Goal: Task Accomplishment & Management: Use online tool/utility

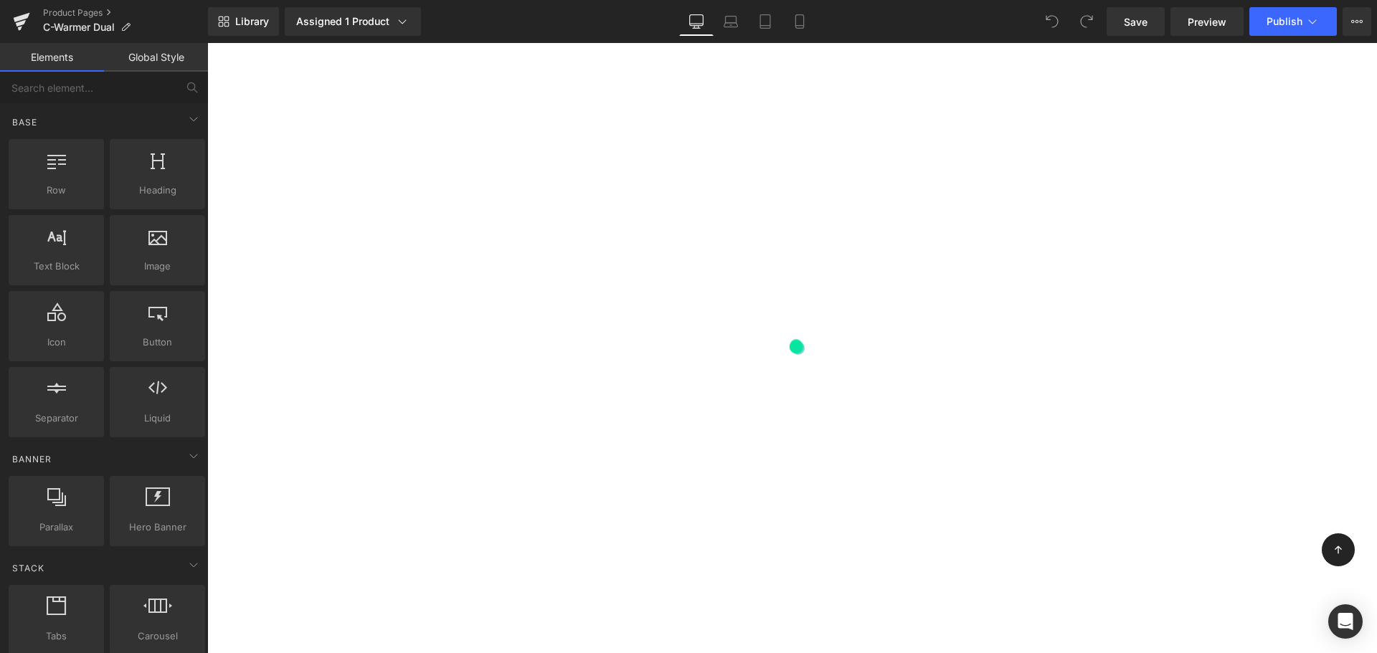
scroll to position [123, 0]
click at [1331, 549] on div "Icon" at bounding box center [1338, 550] width 34 height 34
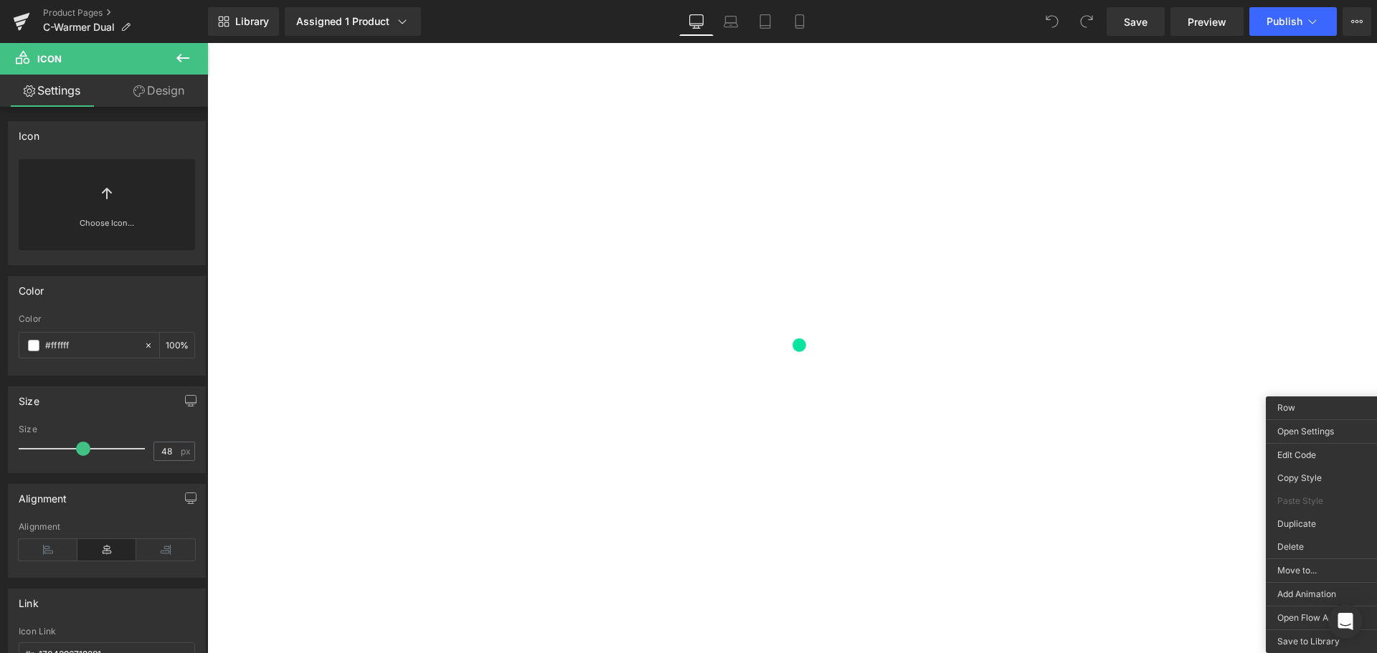
drag, startPoint x: 1520, startPoint y: 588, endPoint x: 1313, endPoint y: 545, distance: 211.7
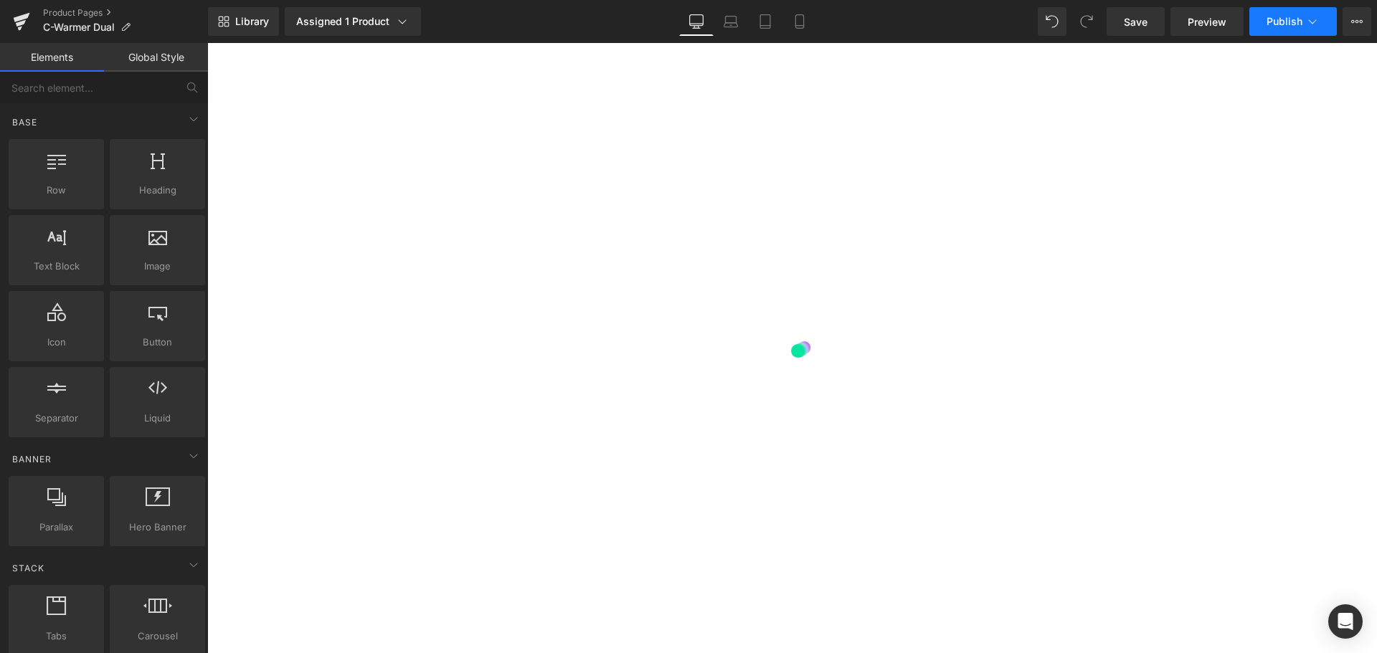
click at [1277, 24] on span "Publish" at bounding box center [1285, 21] width 36 height 11
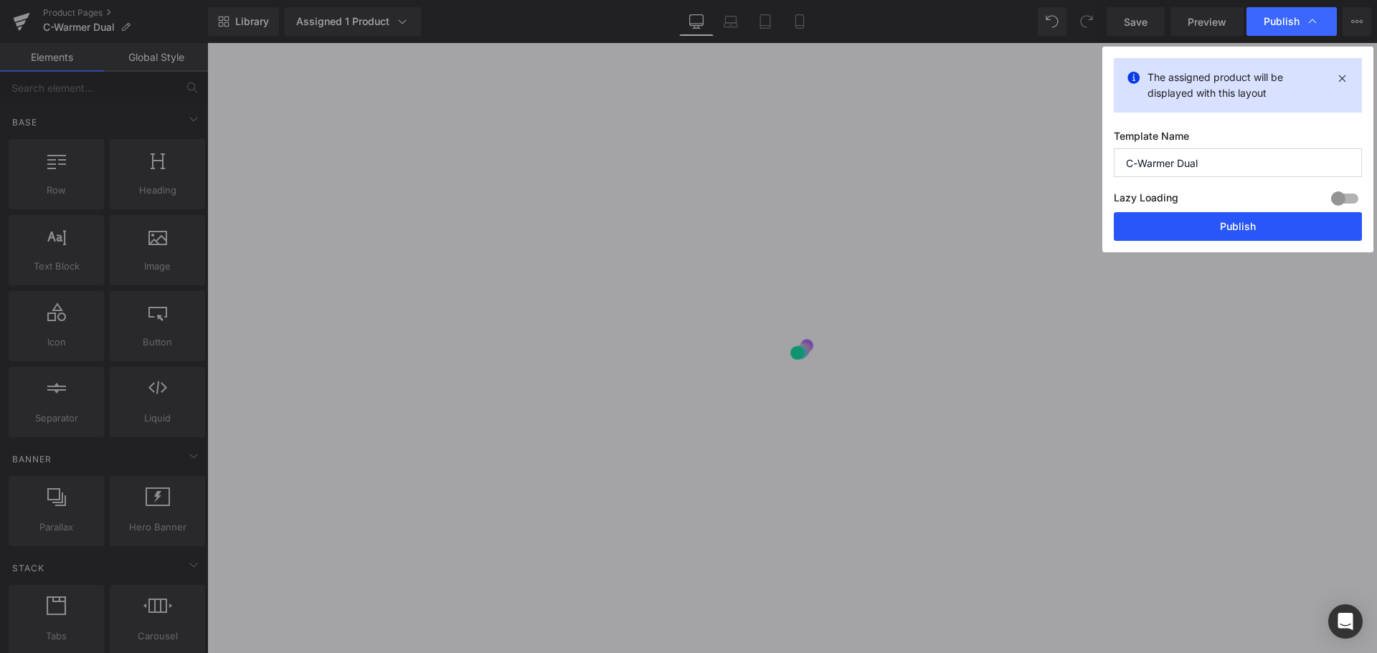
click at [1257, 233] on button "Publish" at bounding box center [1238, 226] width 248 height 29
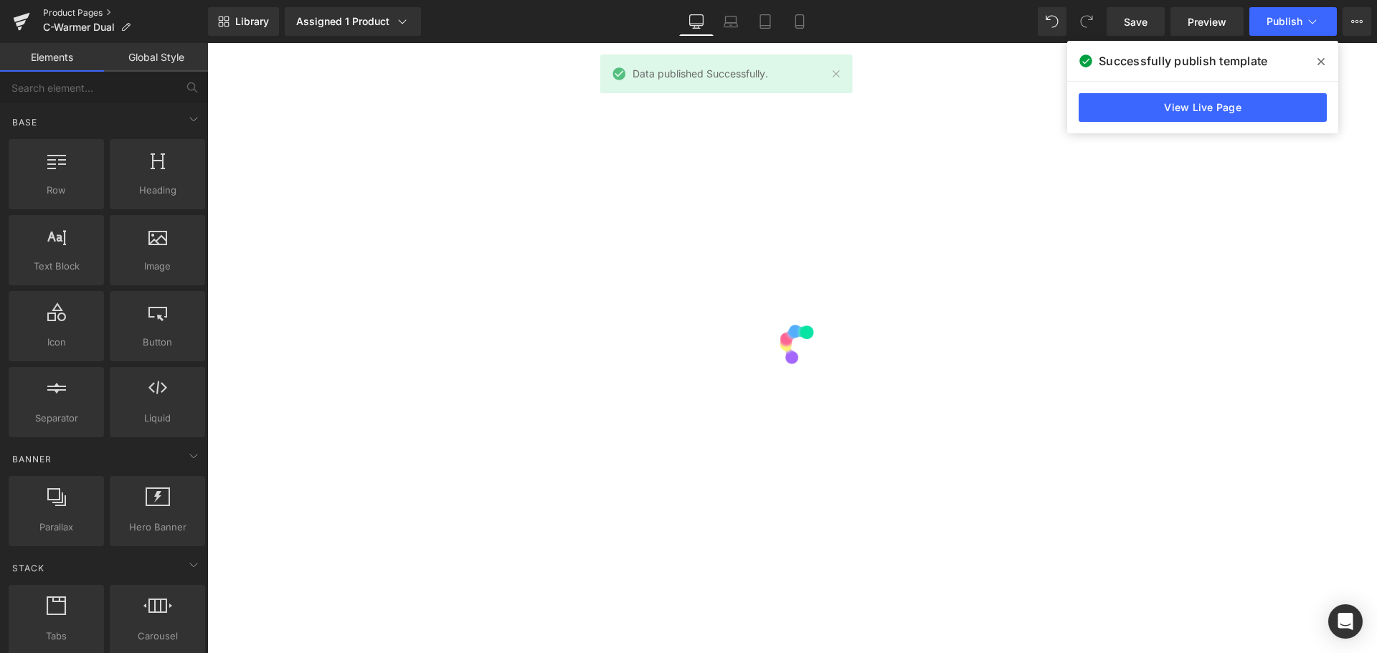
click at [88, 16] on link "Product Pages" at bounding box center [125, 12] width 165 height 11
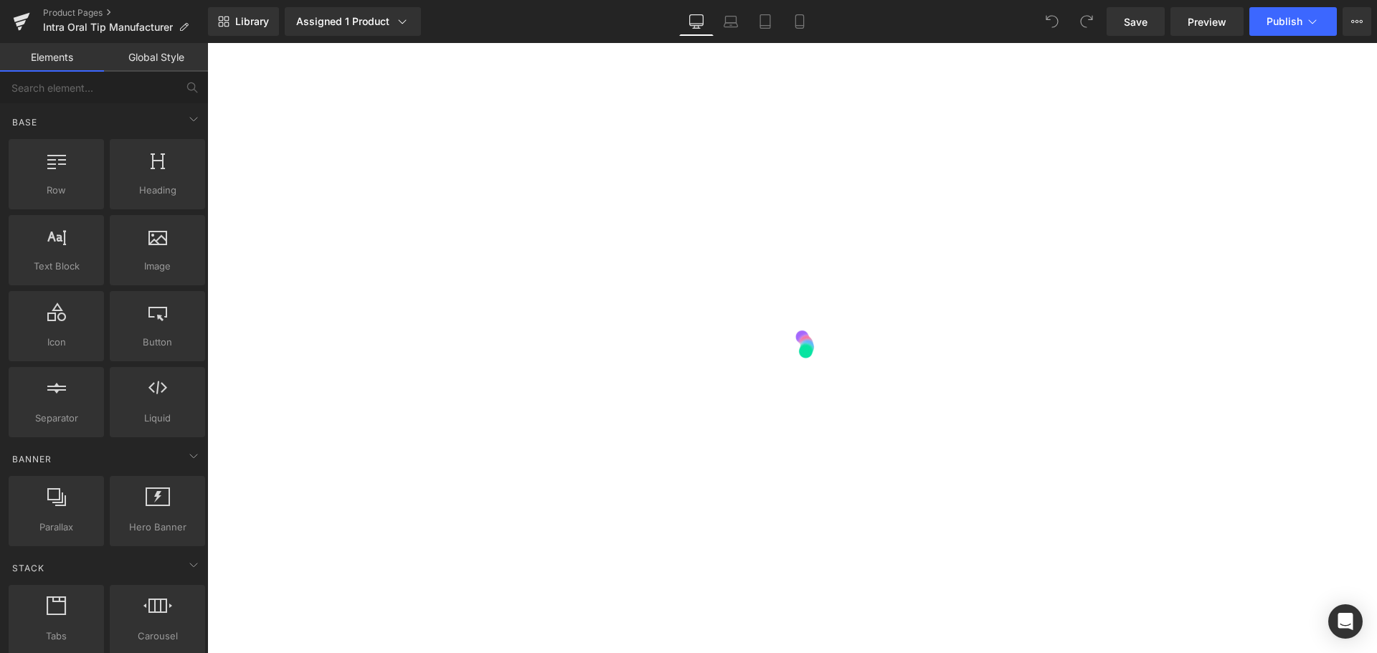
scroll to position [1018, 0]
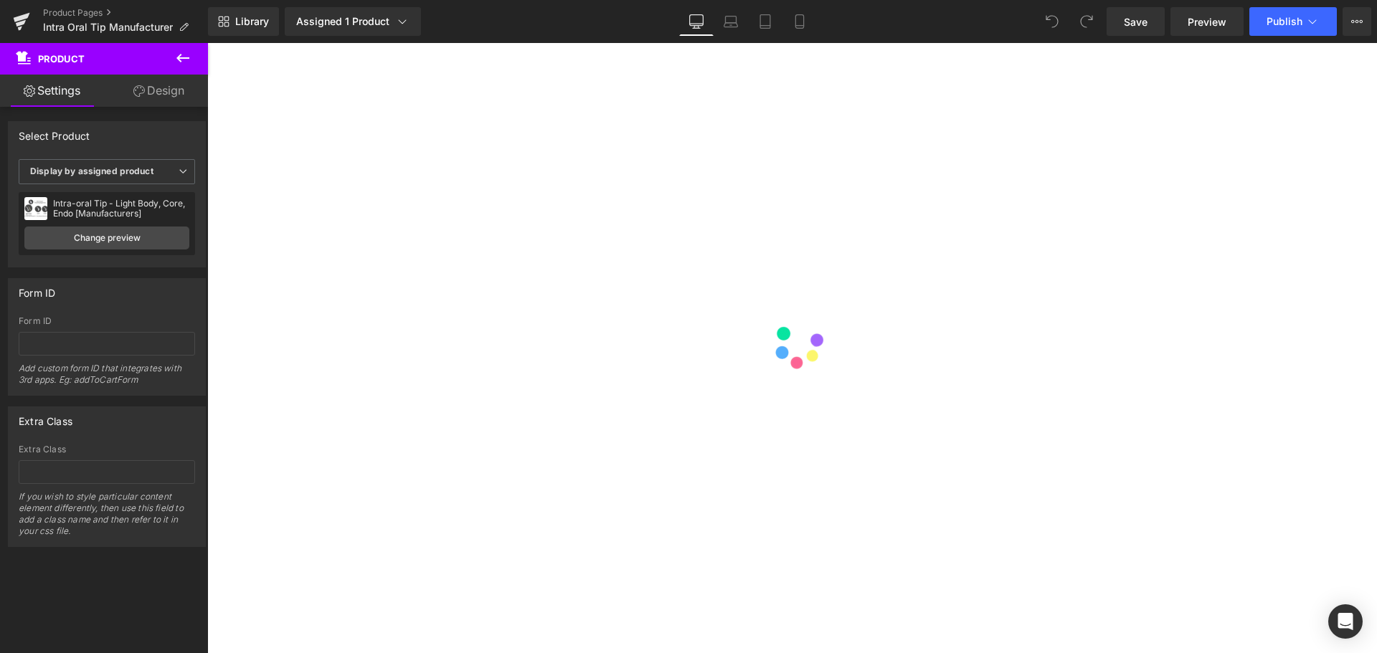
scroll to position [603, 0]
click at [70, 12] on link "Product Pages" at bounding box center [125, 12] width 165 height 11
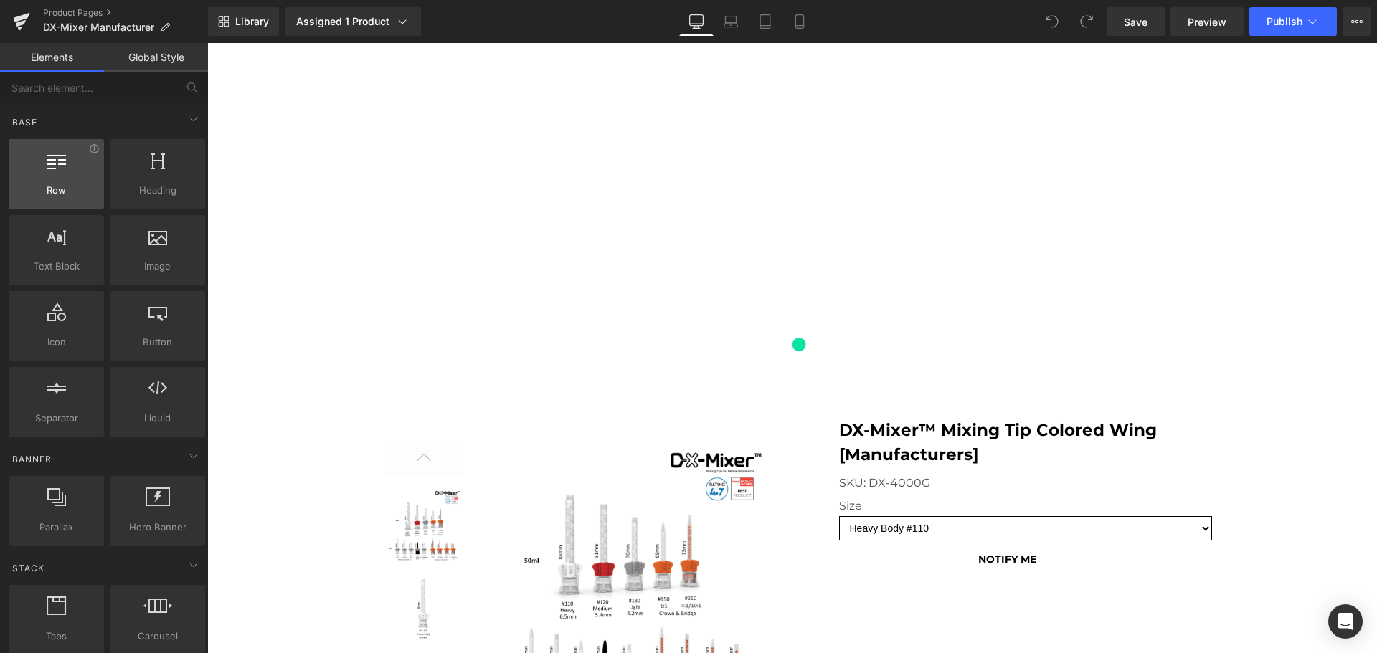
scroll to position [822, 0]
click at [73, 8] on link "Product Pages" at bounding box center [125, 12] width 165 height 11
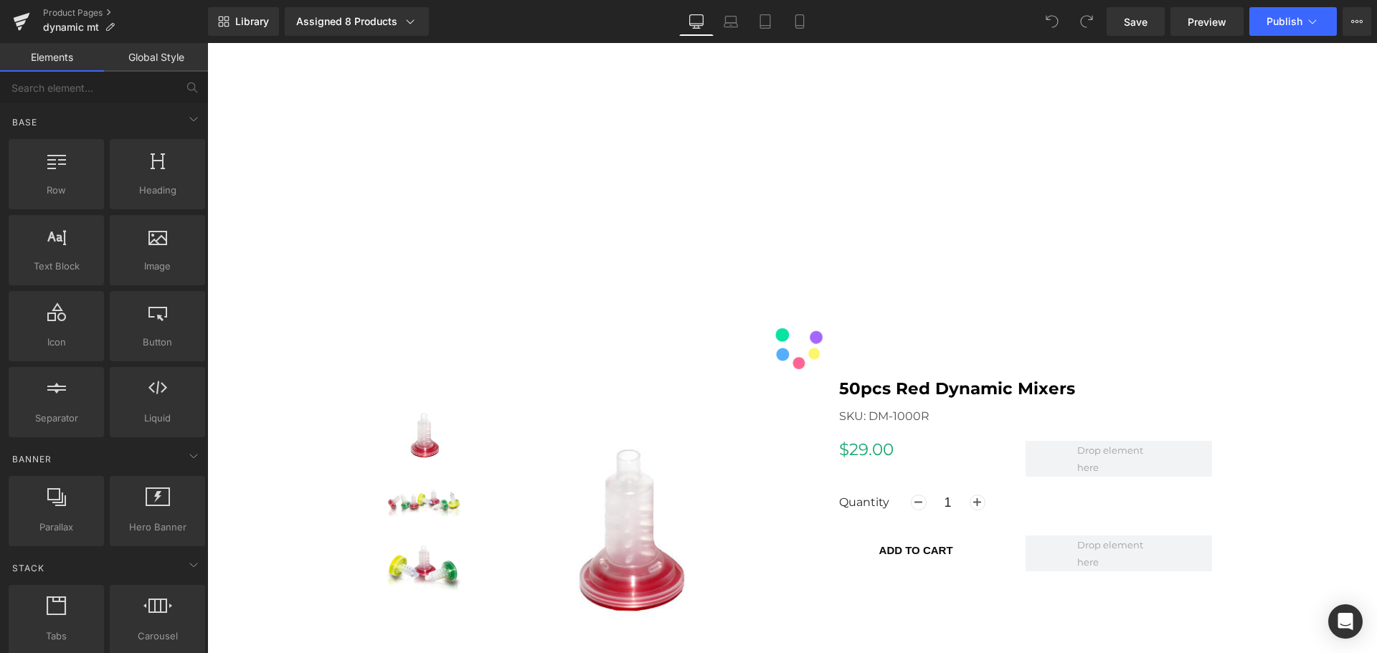
scroll to position [864, 0]
click at [80, 14] on link "Product Pages" at bounding box center [125, 12] width 165 height 11
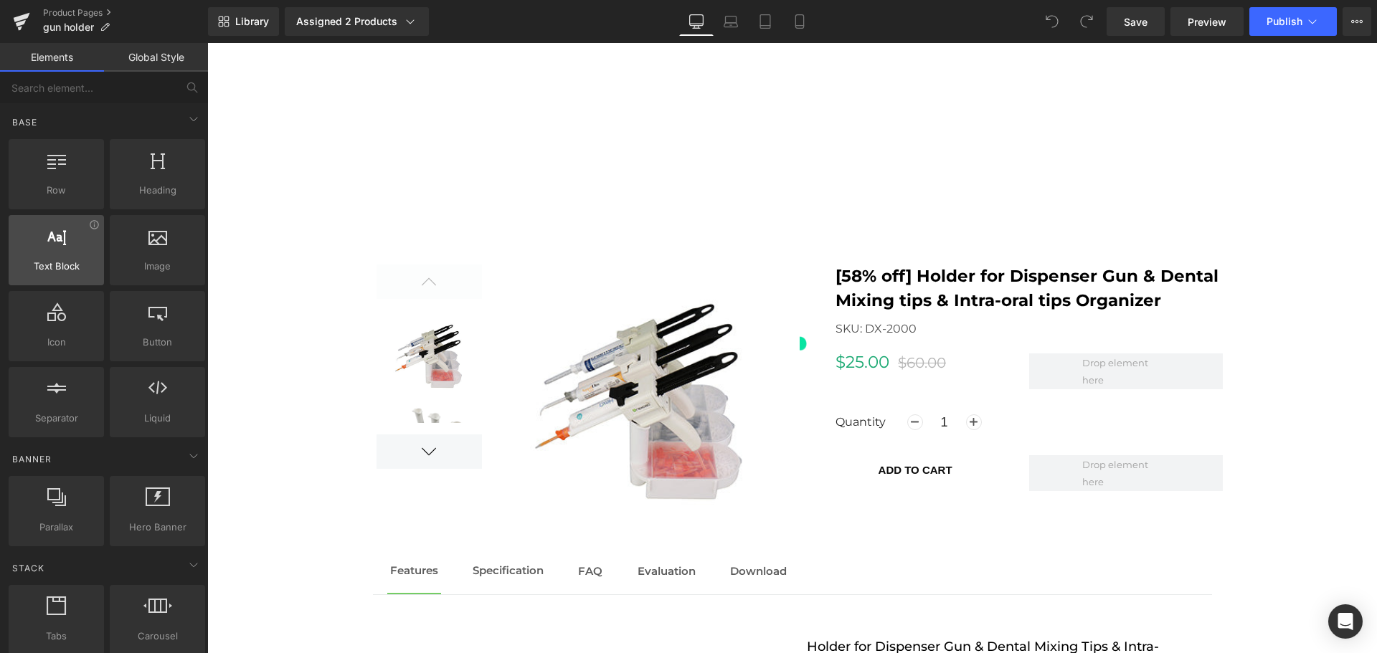
scroll to position [1182, 0]
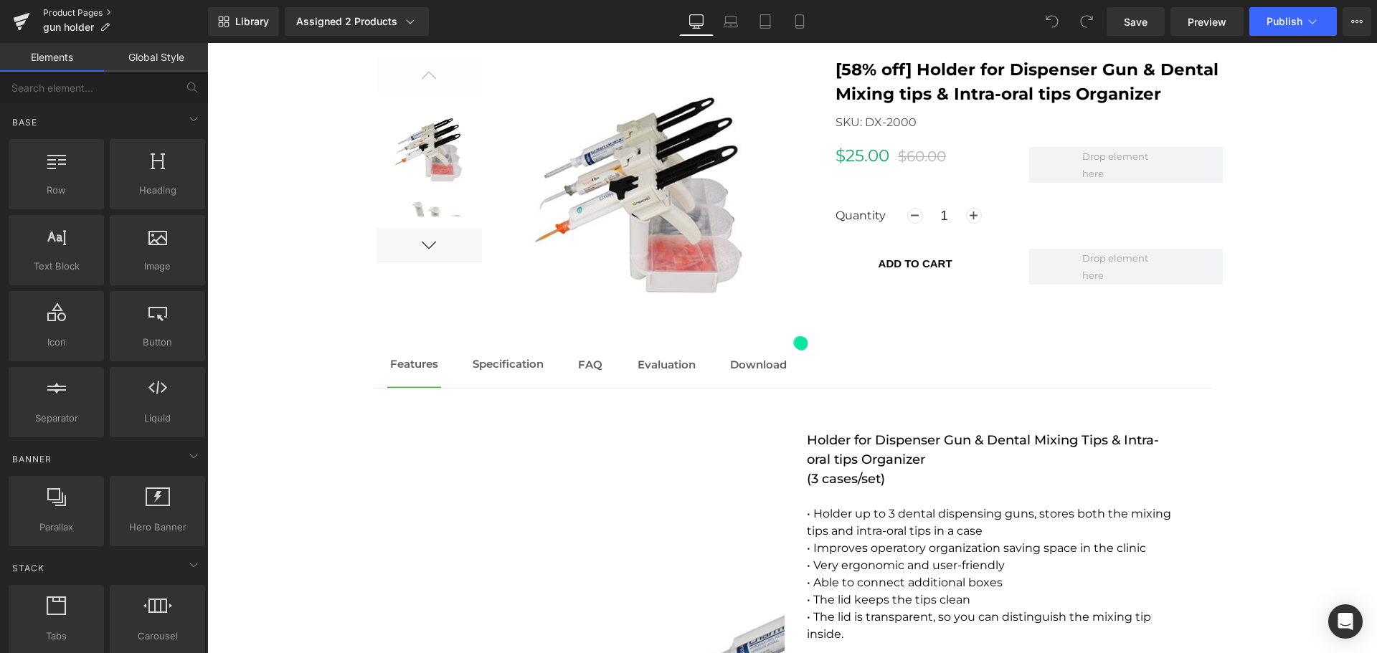
click at [91, 14] on link "Product Pages" at bounding box center [125, 12] width 165 height 11
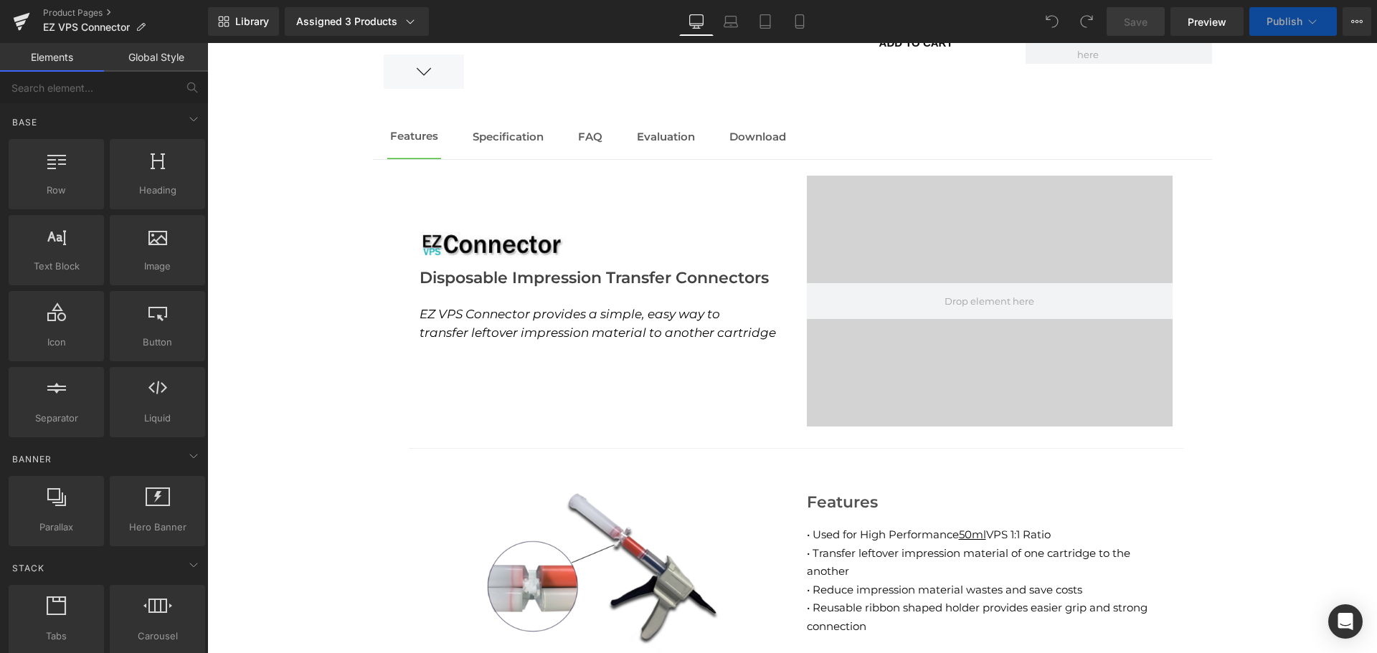
scroll to position [1488, 0]
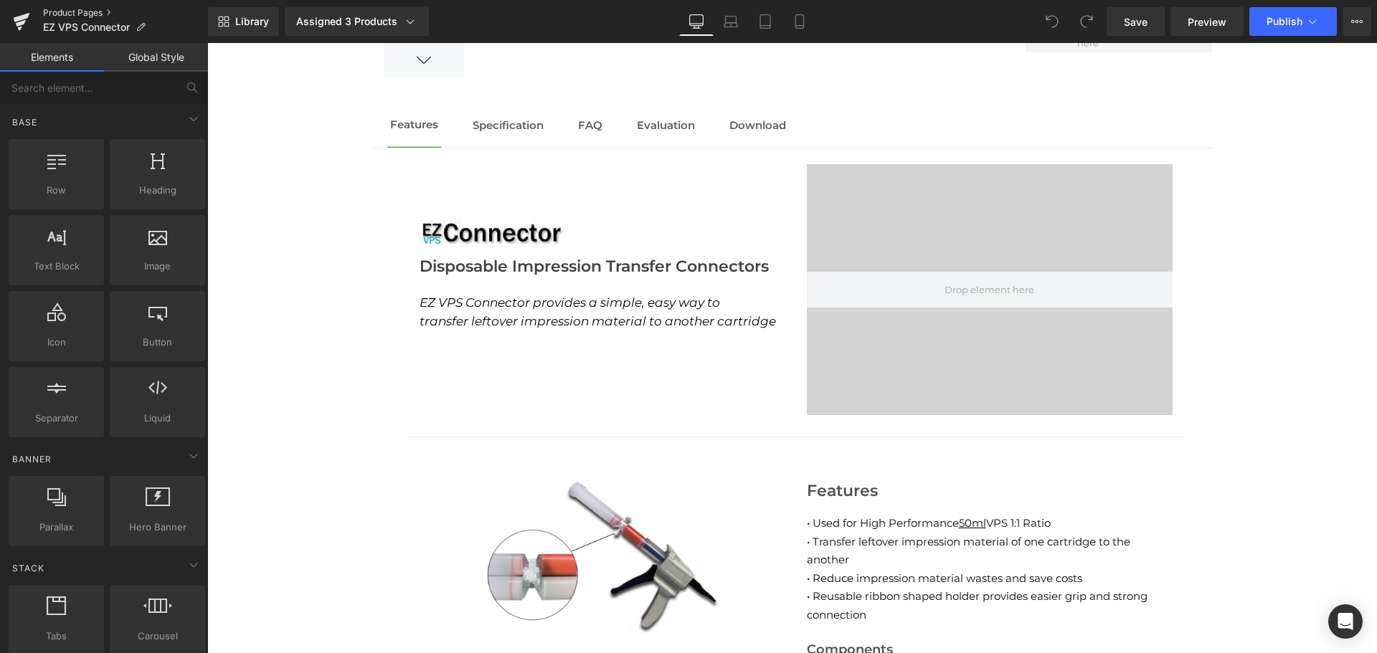
click at [95, 14] on link "Product Pages" at bounding box center [125, 12] width 165 height 11
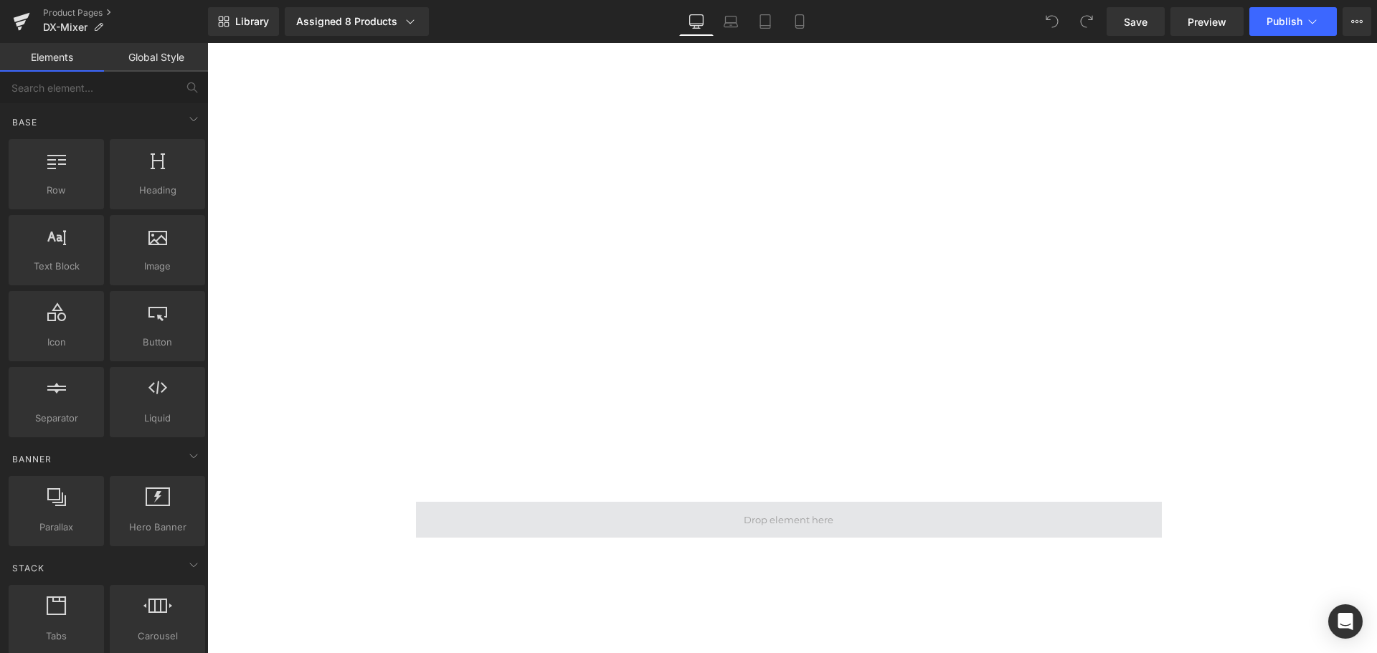
scroll to position [3131, 0]
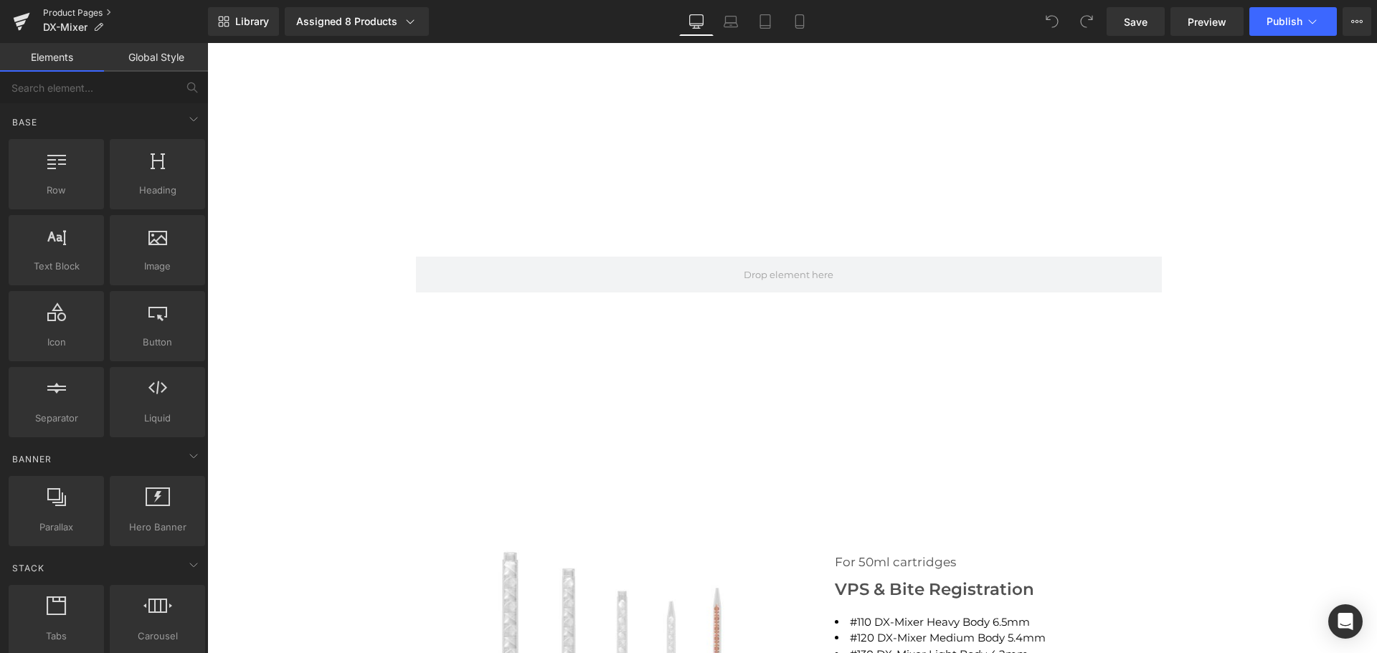
click at [97, 14] on link "Product Pages" at bounding box center [125, 12] width 165 height 11
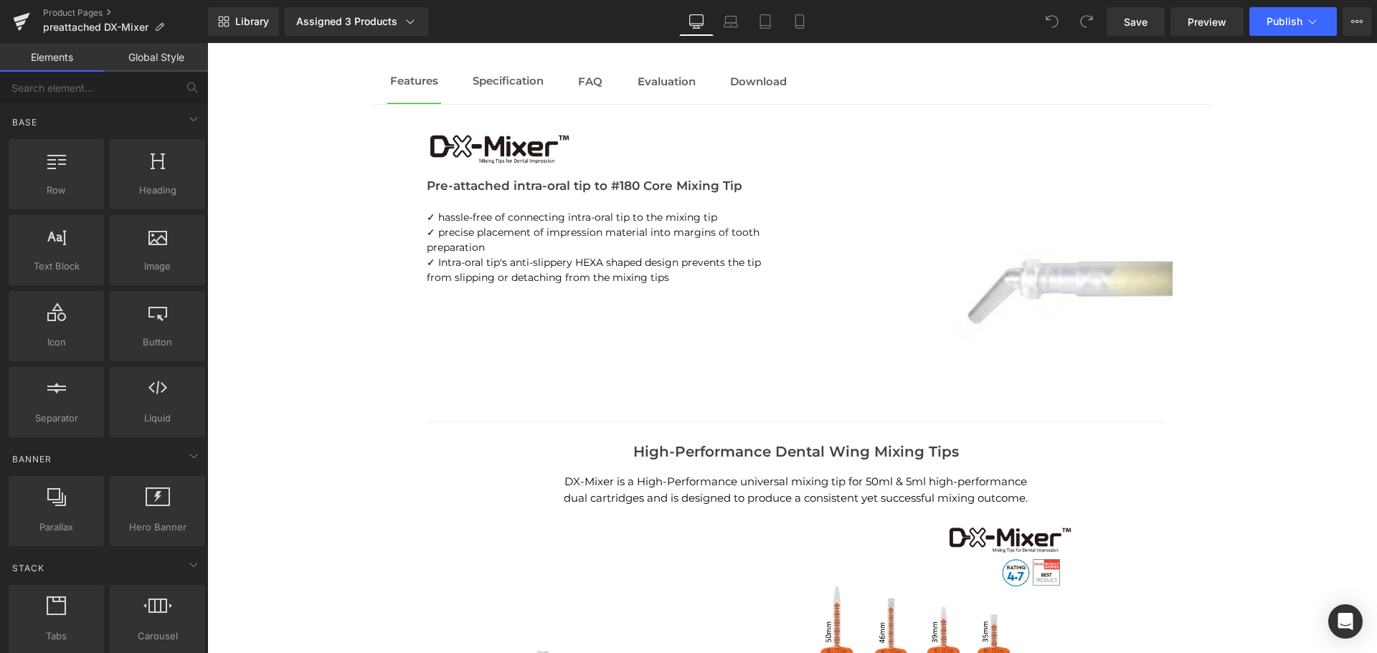
scroll to position [2264, 0]
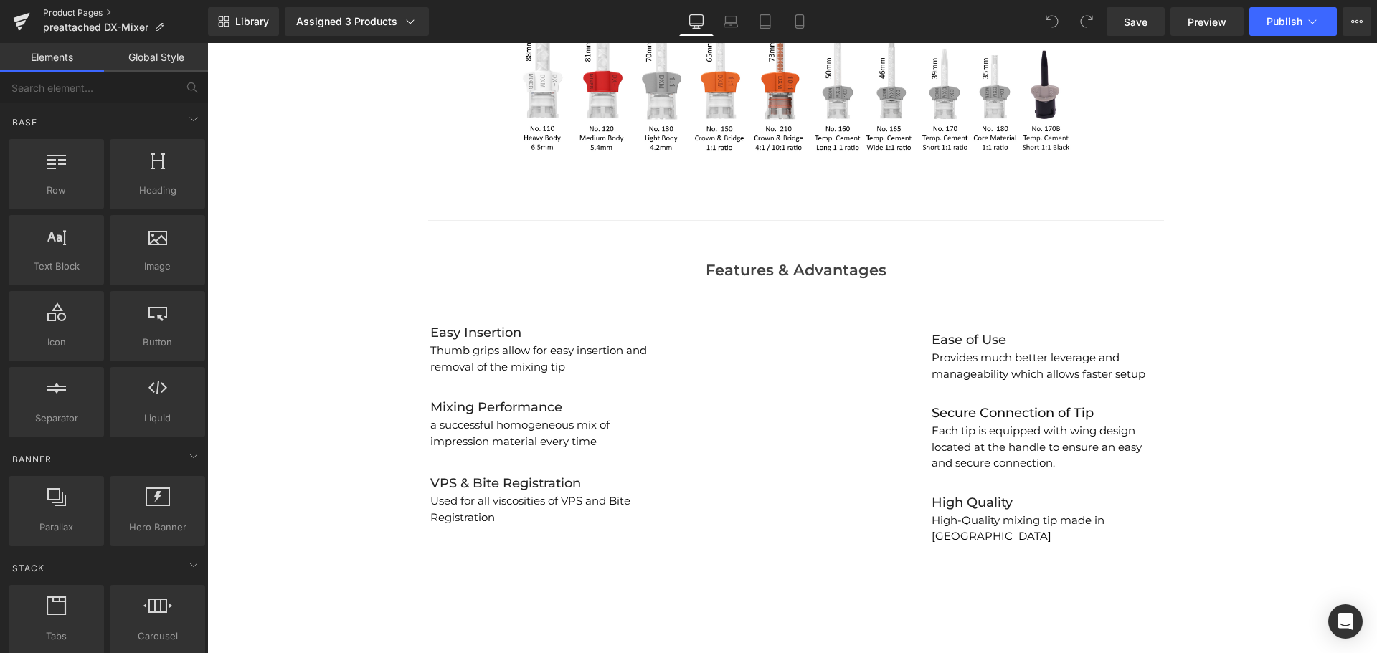
click at [88, 13] on link "Product Pages" at bounding box center [125, 12] width 165 height 11
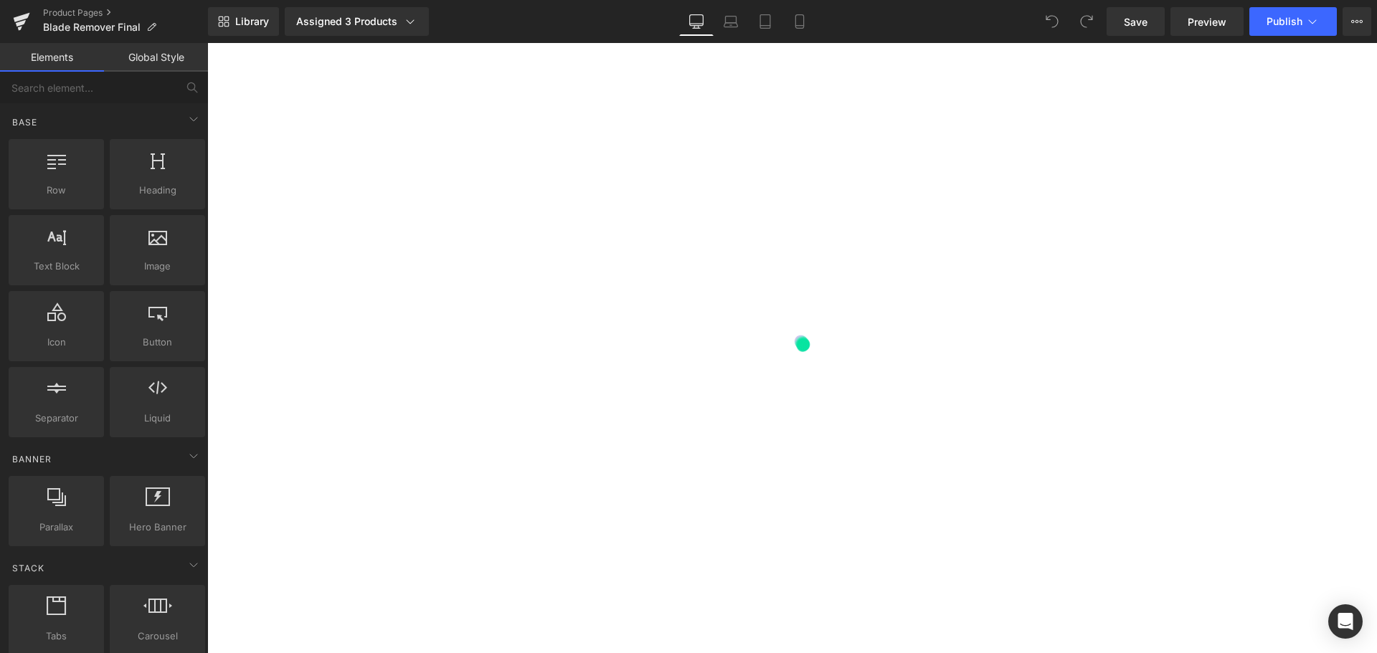
scroll to position [1369, 0]
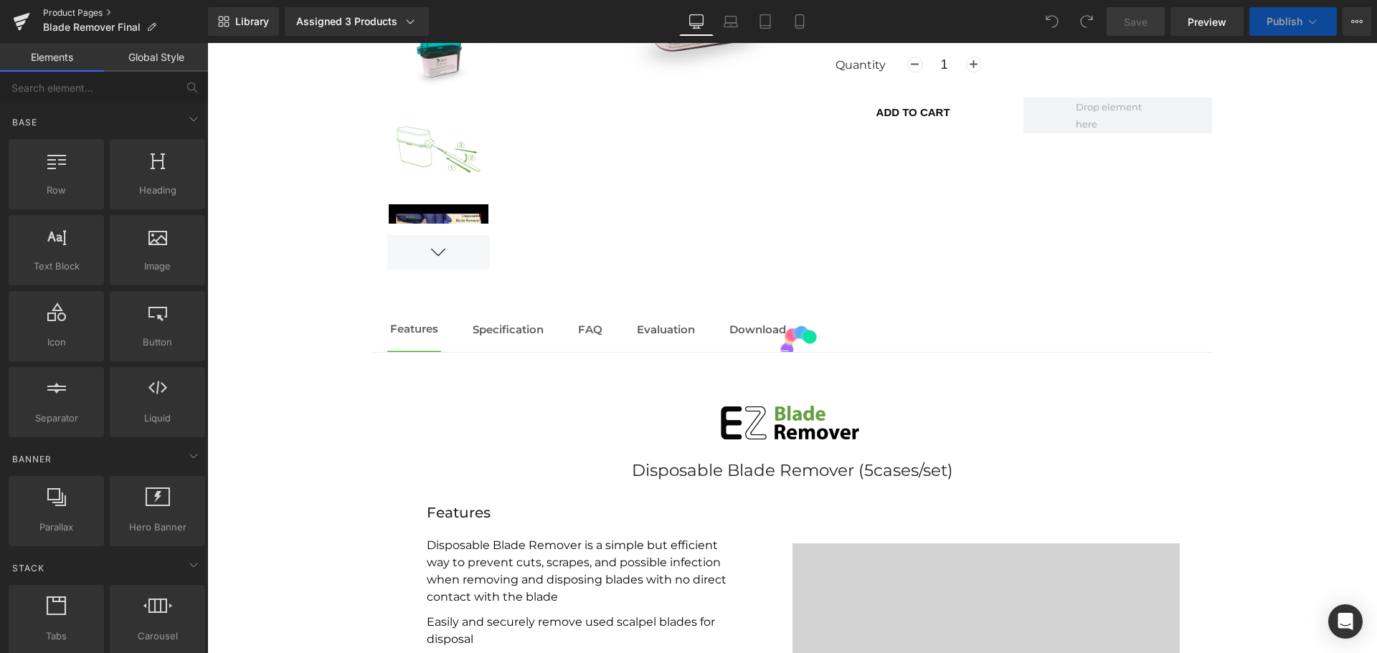
click at [95, 15] on link "Product Pages" at bounding box center [125, 12] width 165 height 11
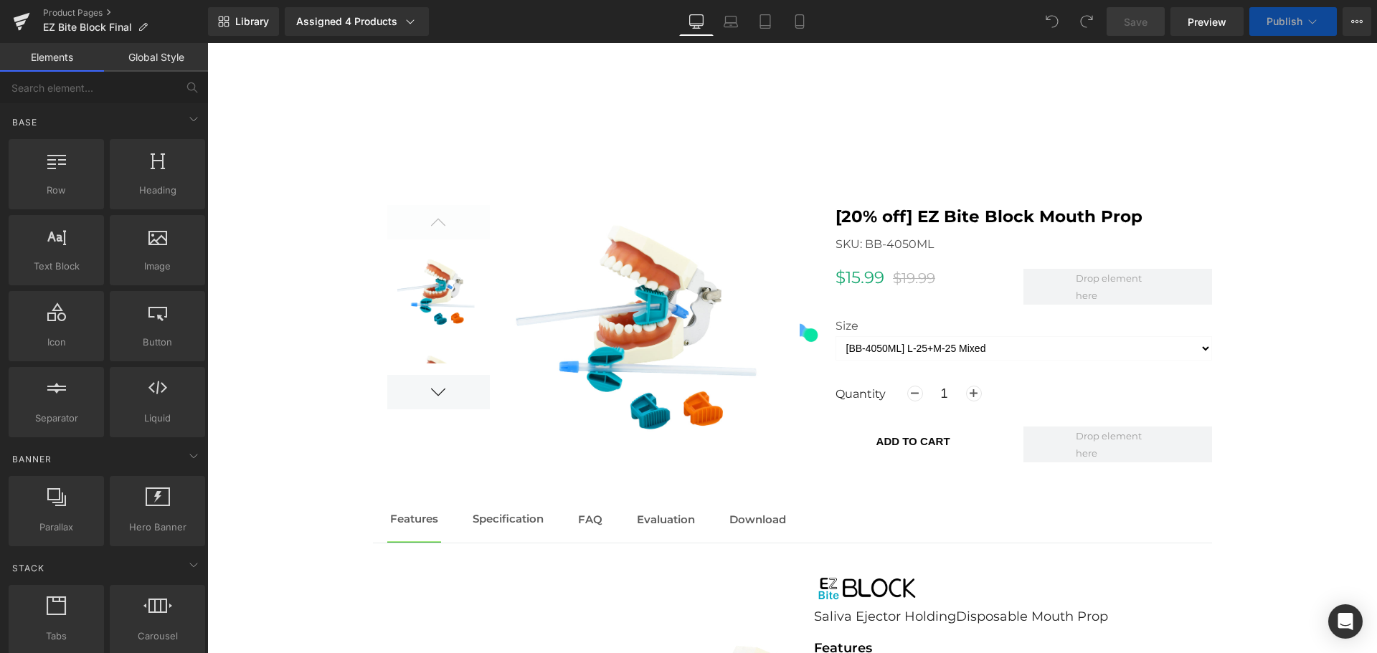
scroll to position [1082, 0]
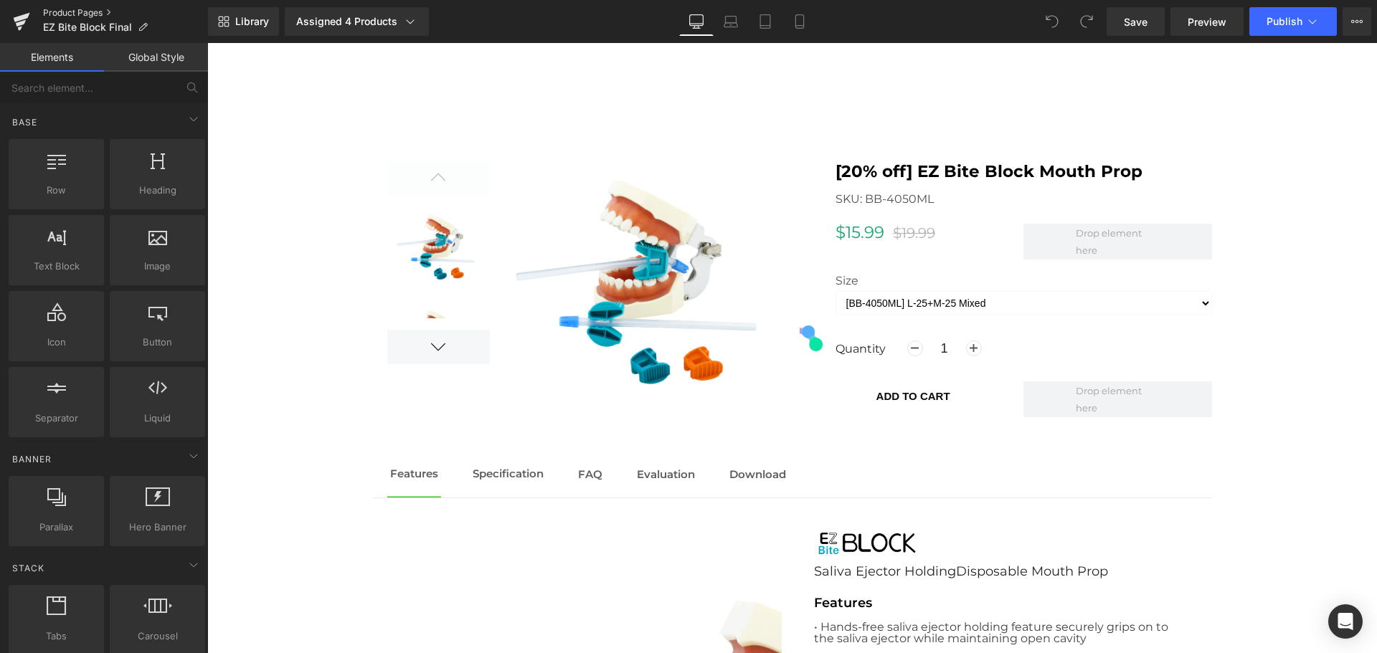
click at [95, 9] on link "Product Pages" at bounding box center [125, 12] width 165 height 11
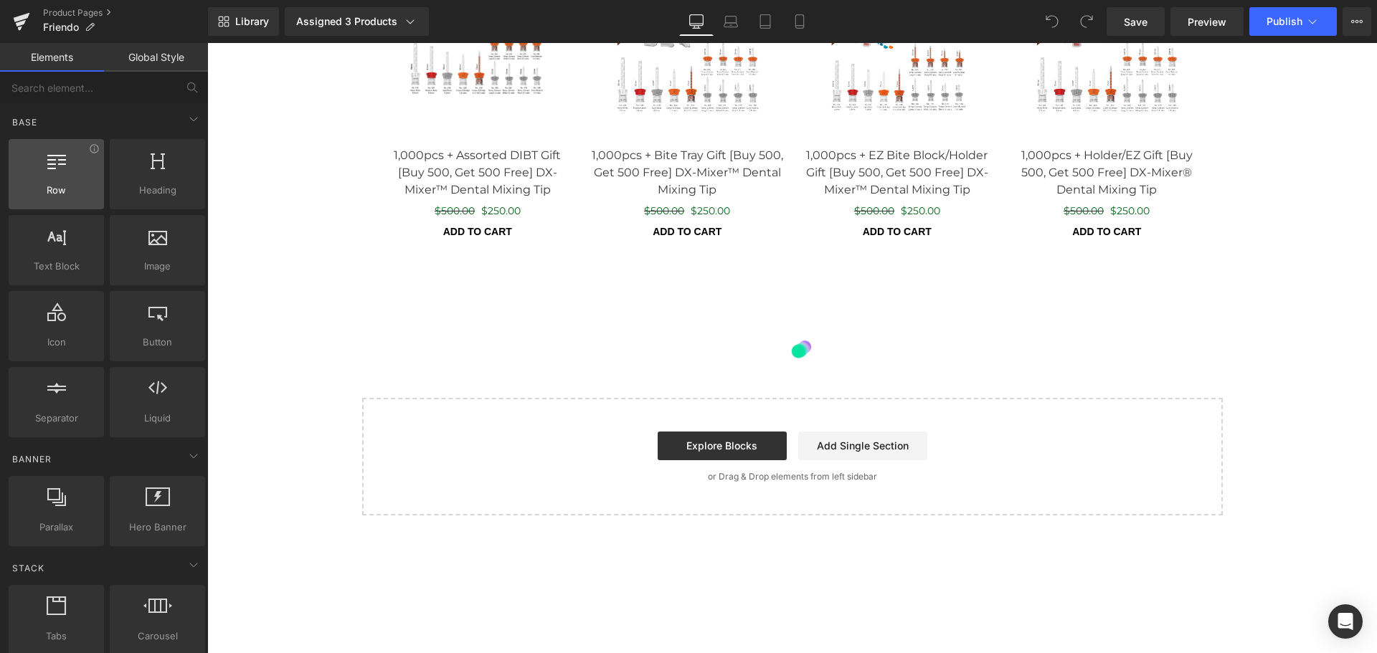
scroll to position [3152, 0]
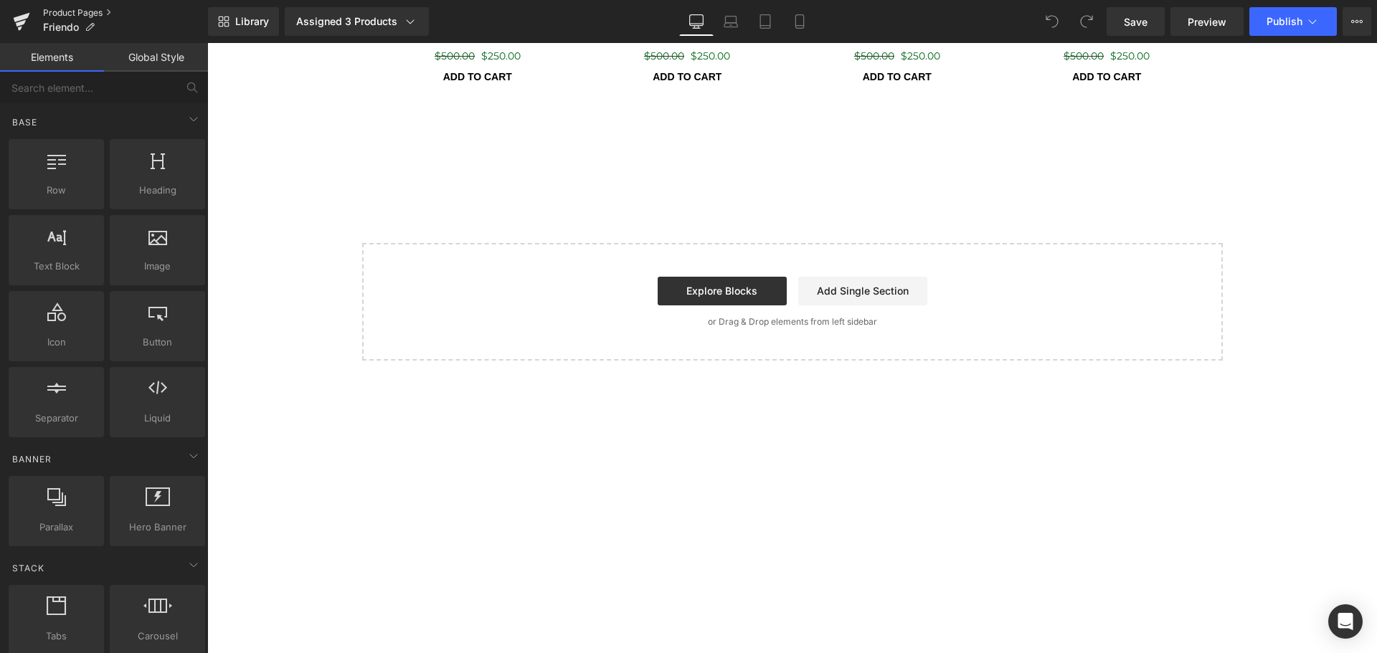
click at [93, 14] on link "Product Pages" at bounding box center [125, 12] width 165 height 11
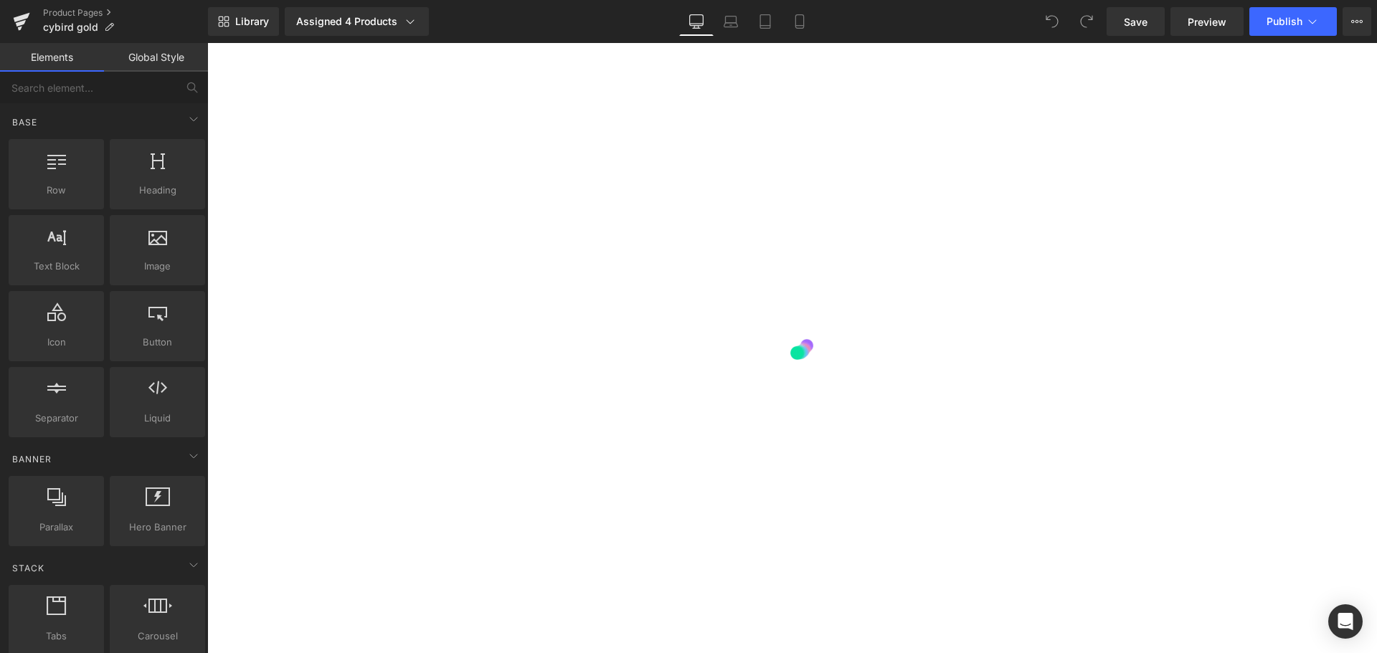
scroll to position [3324, 0]
click at [60, 12] on link "Product Pages" at bounding box center [125, 12] width 165 height 11
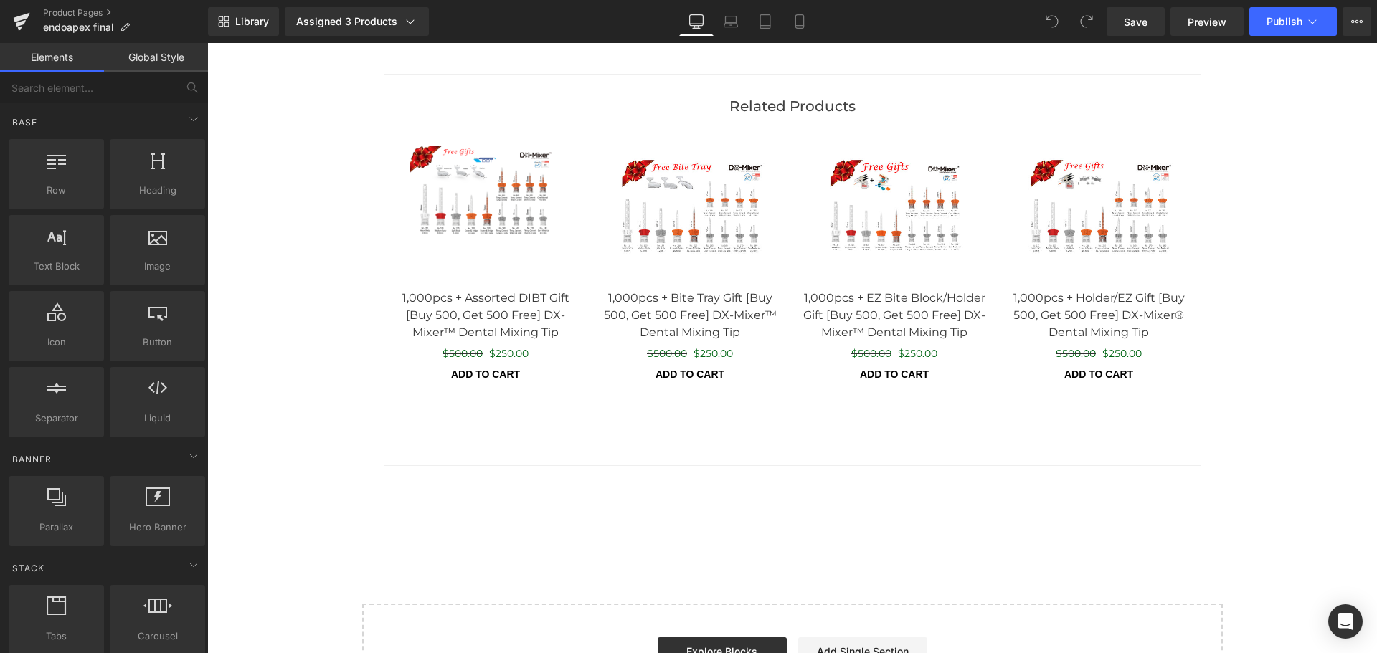
scroll to position [3922, 0]
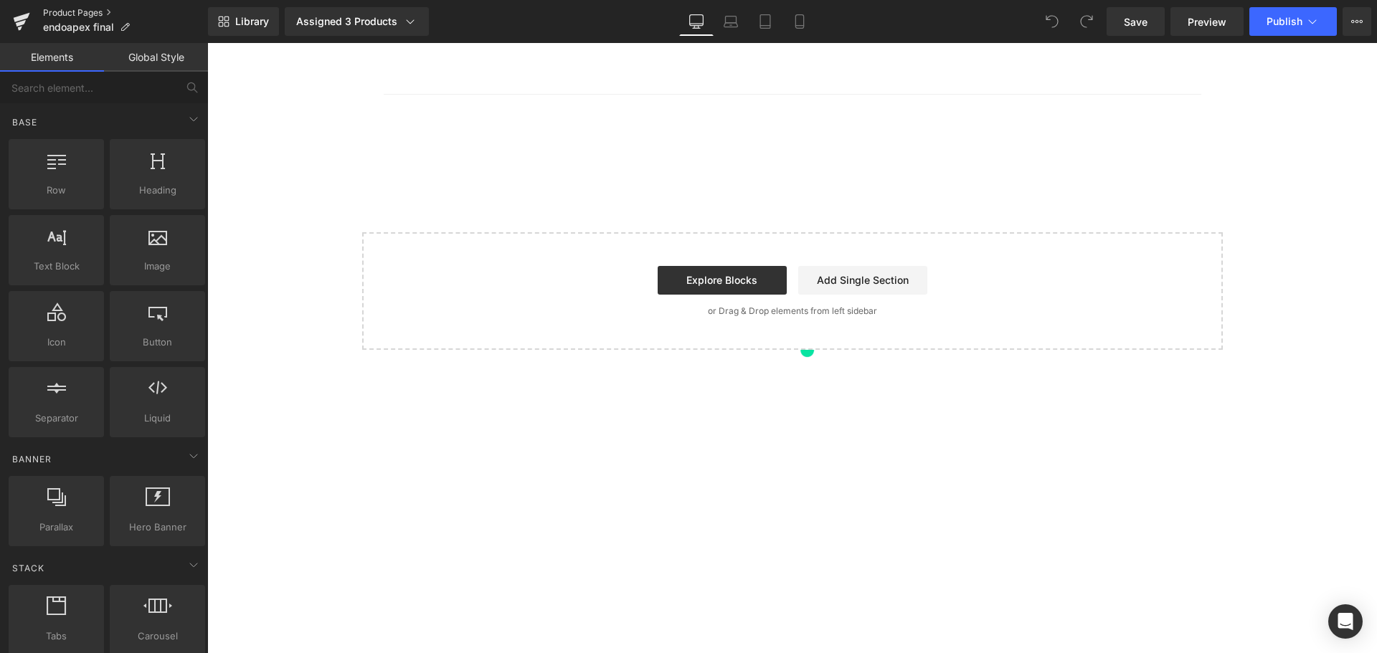
click at [103, 13] on link "Product Pages" at bounding box center [125, 12] width 165 height 11
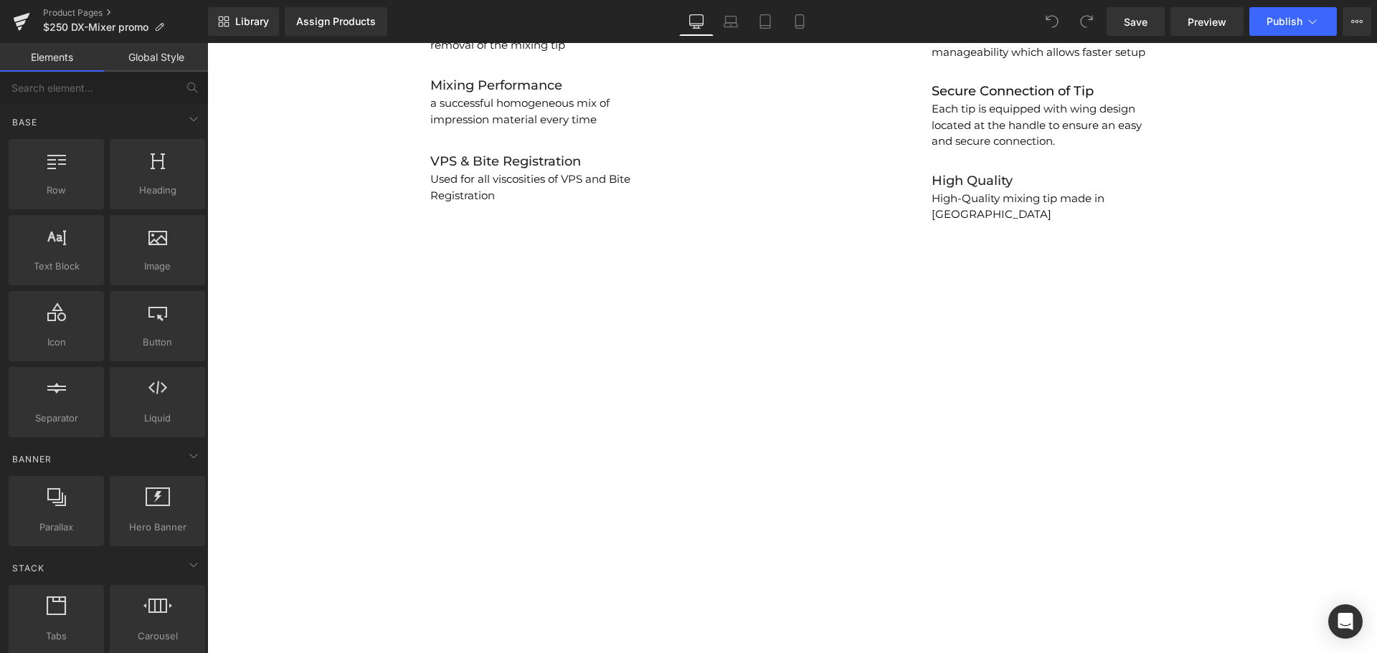
scroll to position [2466, 0]
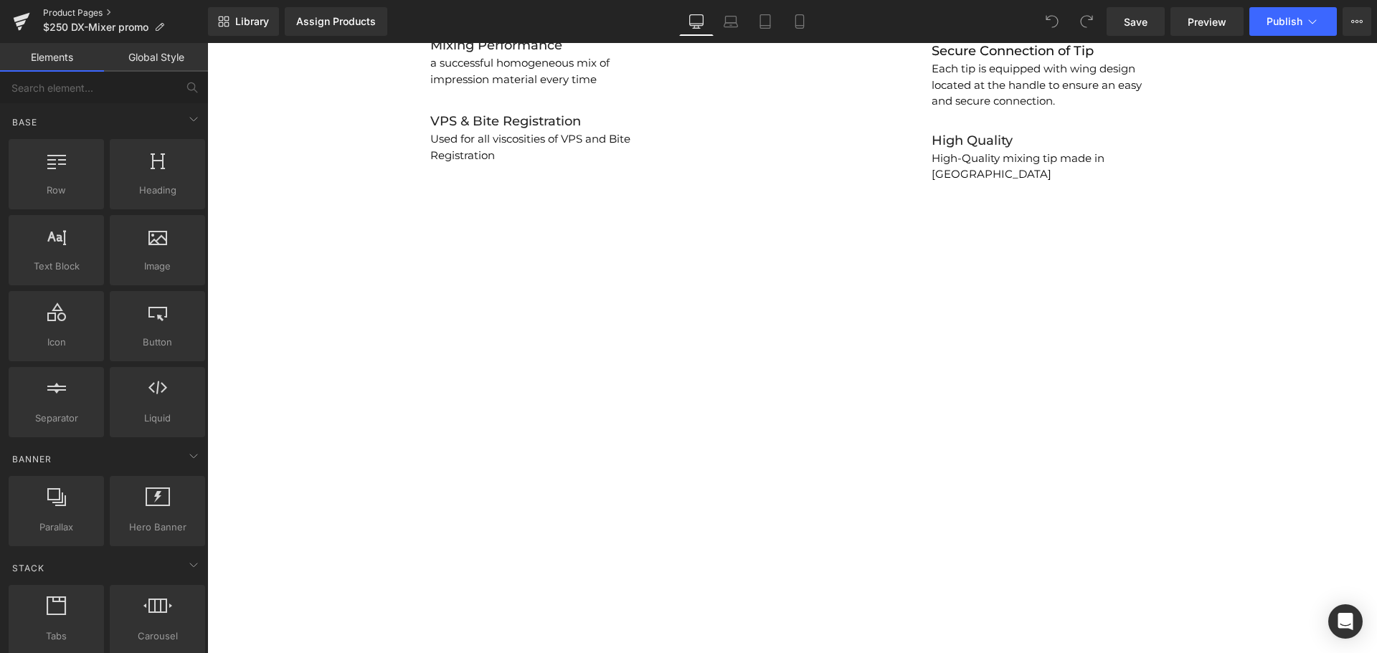
click at [87, 11] on link "Product Pages" at bounding box center [125, 12] width 165 height 11
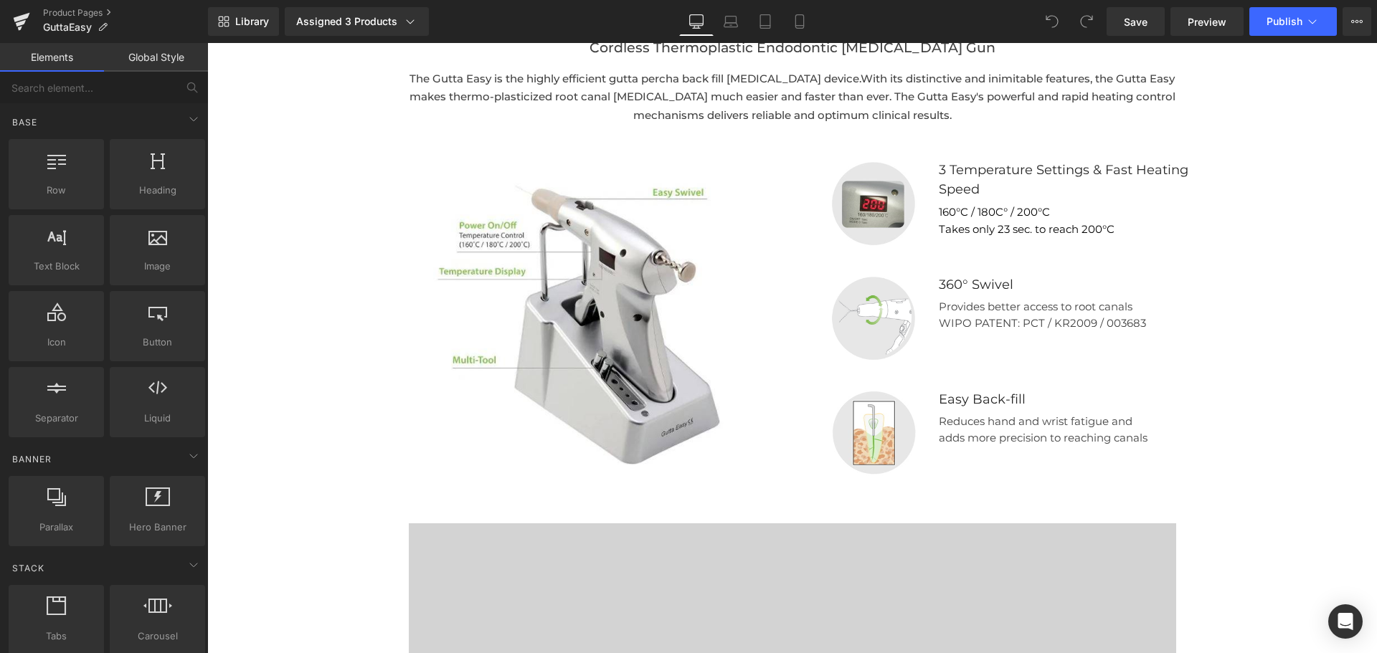
scroll to position [1238, 0]
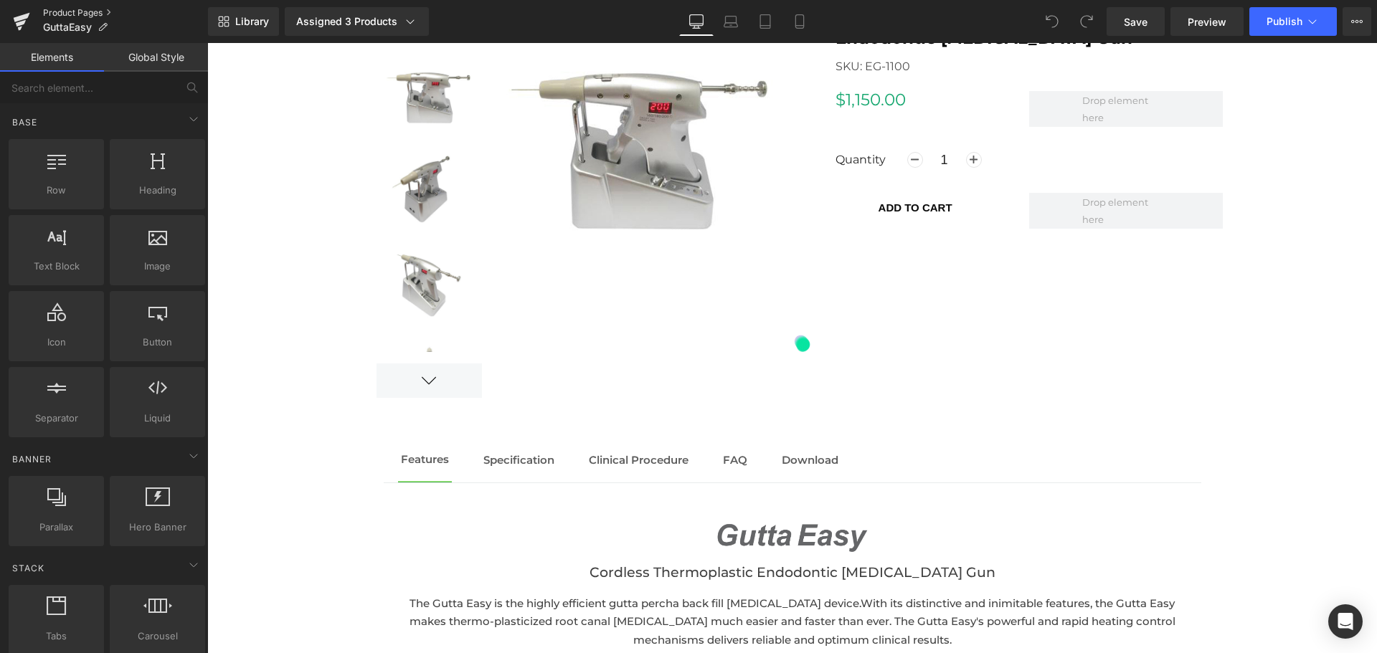
click at [105, 12] on link "Product Pages" at bounding box center [125, 12] width 165 height 11
